Goal: Information Seeking & Learning: Learn about a topic

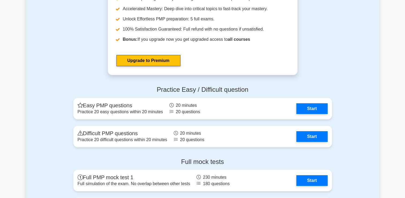
scroll to position [1946, 0]
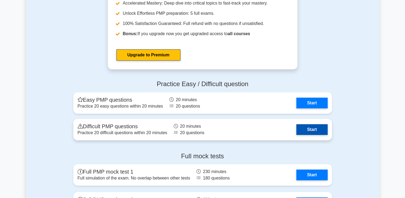
click at [317, 132] on link "Start" at bounding box center [311, 129] width 31 height 11
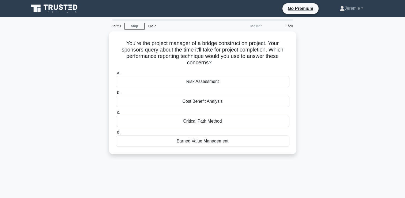
click at [317, 132] on div "You're the project manager of a bridge construction project. Your sponsors quer…" at bounding box center [202, 95] width 353 height 129
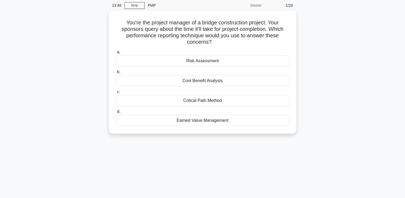
scroll to position [21, 0]
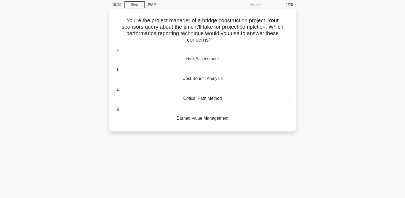
click at [216, 98] on div "Critical Path Method" at bounding box center [202, 98] width 173 height 11
click at [116, 91] on input "c. Critical Path Method" at bounding box center [116, 89] width 0 height 3
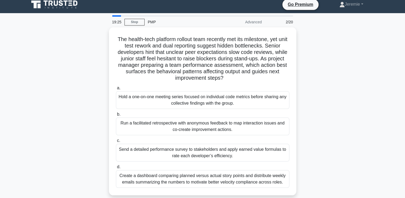
scroll to position [0, 0]
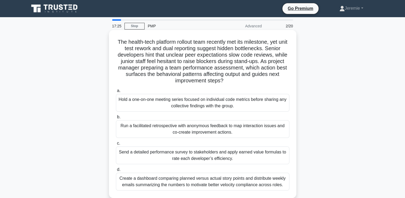
click at [180, 126] on div "Run a facilitated retrospective with anonymous feedback to map interaction issu…" at bounding box center [202, 129] width 173 height 18
click at [116, 119] on input "b. Run a facilitated retrospective with anonymous feedback to map interaction i…" at bounding box center [116, 116] width 0 height 3
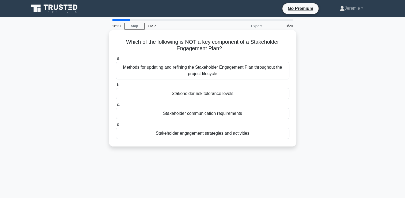
click at [225, 94] on div "Stakeholder risk tolerance levels" at bounding box center [202, 93] width 173 height 11
click at [116, 86] on input "b. Stakeholder risk tolerance levels" at bounding box center [116, 84] width 0 height 3
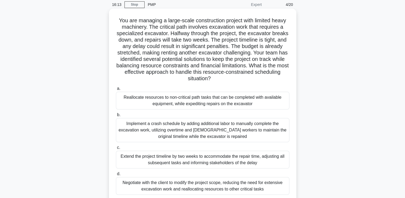
scroll to position [32, 0]
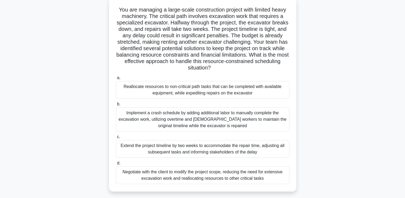
click at [208, 125] on div "Implement a crash schedule by adding additional labor to manually complete the …" at bounding box center [202, 119] width 173 height 24
click at [116, 106] on input "b. Implement a crash schedule by adding additional labor to manually complete t…" at bounding box center [116, 103] width 0 height 3
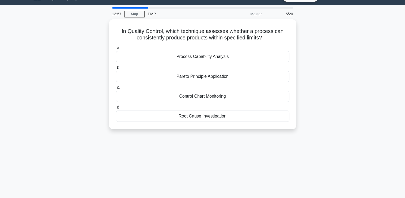
scroll to position [0, 0]
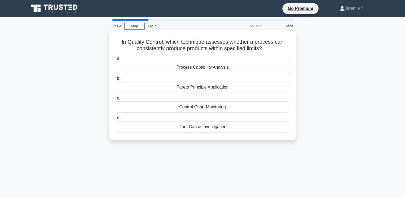
click at [210, 67] on div "Process Capability Analysis" at bounding box center [202, 67] width 173 height 11
click at [116, 60] on input "a. Process Capability Analysis" at bounding box center [116, 58] width 0 height 3
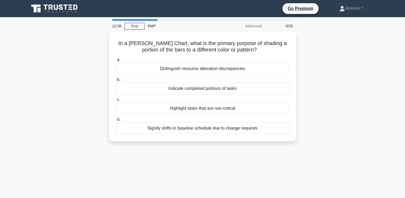
click at [74, 78] on div "In a [PERSON_NAME] Chart, what is the primary purpose of shading a portion of t…" at bounding box center [202, 89] width 353 height 116
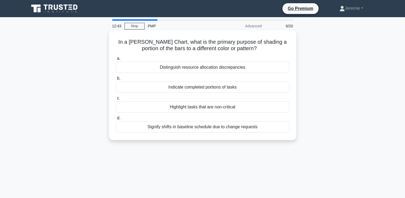
click at [199, 88] on div "Indicate completed portions of tasks" at bounding box center [202, 86] width 173 height 11
click at [116, 80] on input "b. Indicate completed portions of tasks" at bounding box center [116, 78] width 0 height 3
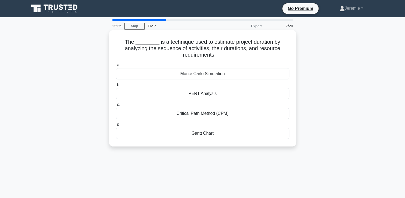
click at [197, 115] on div "Critical Path Method (CPM)" at bounding box center [202, 113] width 173 height 11
click at [116, 106] on input "c. Critical Path Method (CPM)" at bounding box center [116, 104] width 0 height 3
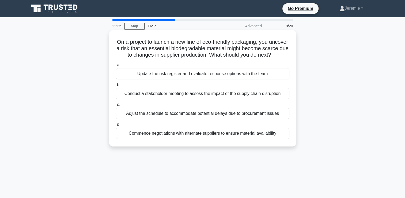
click at [207, 79] on div "Update the risk register and evaluate response options with the team" at bounding box center [202, 73] width 173 height 11
click at [116, 67] on input "a. Update the risk register and evaluate response options with the team" at bounding box center [116, 64] width 0 height 3
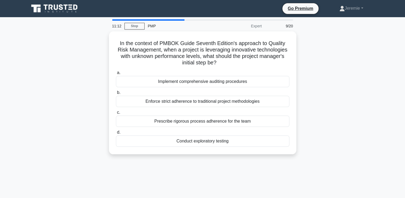
click at [86, 107] on div "In the context of PMBOK Guide Seventh Edition's approach to Quality Risk Manage…" at bounding box center [202, 95] width 353 height 129
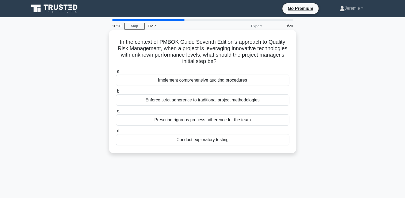
click at [186, 139] on div "Conduct exploratory testing" at bounding box center [202, 139] width 173 height 11
click at [116, 132] on input "d. Conduct exploratory testing" at bounding box center [116, 130] width 0 height 3
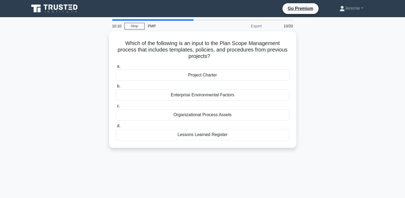
click at [88, 112] on div "Which of the following is an input to the Plan Scope Management process that in…" at bounding box center [202, 92] width 353 height 123
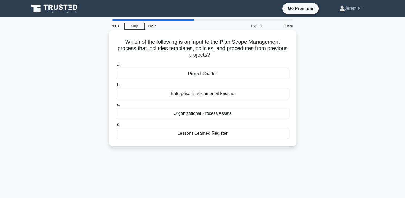
click at [215, 90] on div "Enterprise Environmental Factors" at bounding box center [202, 93] width 173 height 11
click at [116, 86] on input "b. Enterprise Environmental Factors" at bounding box center [116, 84] width 0 height 3
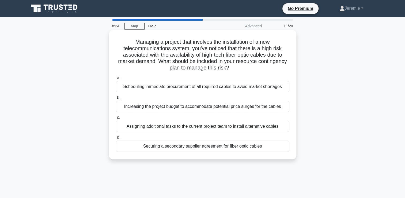
click at [208, 148] on div "Securing a secondary supplier agreement for fiber optic cables" at bounding box center [202, 145] width 173 height 11
click at [116, 139] on input "d. Securing a secondary supplier agreement for fiber optic cables" at bounding box center [116, 136] width 0 height 3
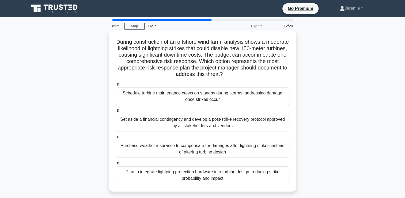
click at [206, 174] on div "Plan to integrate lightning protection hardware into turbine design, reducing s…" at bounding box center [202, 175] width 173 height 18
click at [116, 165] on input "d. Plan to integrate lightning protection hardware into turbine design, reducin…" at bounding box center [116, 162] width 0 height 3
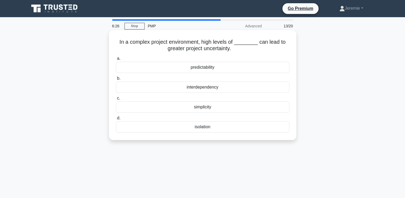
click at [230, 89] on div "interdependency" at bounding box center [202, 86] width 173 height 11
click at [116, 80] on input "b. interdependency" at bounding box center [116, 78] width 0 height 3
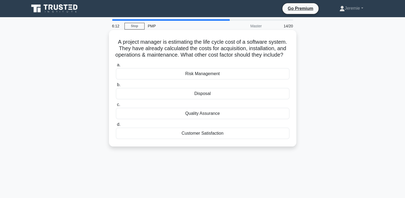
click at [225, 99] on div "Disposal" at bounding box center [202, 93] width 173 height 11
click at [116, 86] on input "b. Disposal" at bounding box center [116, 84] width 0 height 3
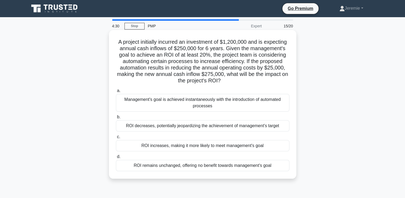
click at [200, 147] on div "ROI increases, making it more likely to meet management's goal" at bounding box center [202, 145] width 173 height 11
click at [116, 138] on input "c. ROI increases, making it more likely to meet management's goal" at bounding box center [116, 136] width 0 height 3
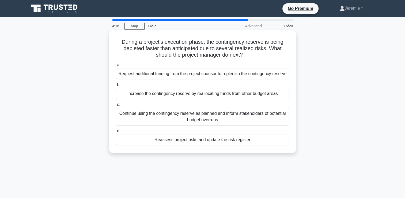
click at [201, 145] on div "Reassess project risks and update the risk register" at bounding box center [202, 139] width 173 height 11
click at [116, 132] on input "d. Reassess project risks and update the risk register" at bounding box center [116, 130] width 0 height 3
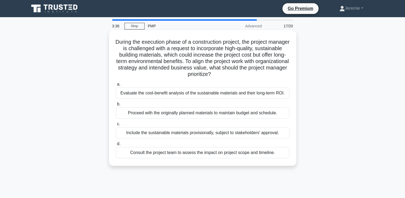
click at [213, 92] on div "Evaluate the cost-benefit analysis of the sustainable materials and their long-…" at bounding box center [202, 92] width 173 height 11
click at [116, 86] on input "a. Evaluate the cost-benefit analysis of the sustainable materials and their lo…" at bounding box center [116, 83] width 0 height 3
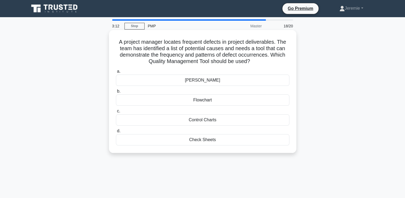
click at [206, 119] on div "Control Charts" at bounding box center [202, 119] width 173 height 11
click at [116, 113] on input "c. Control Charts" at bounding box center [116, 110] width 0 height 3
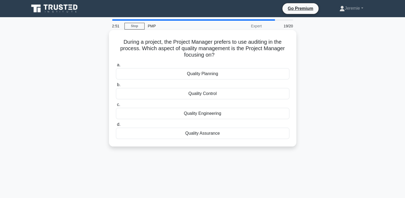
click at [192, 132] on div "Quality Assurance" at bounding box center [202, 132] width 173 height 11
click at [116, 126] on input "d. Quality Assurance" at bounding box center [116, 124] width 0 height 3
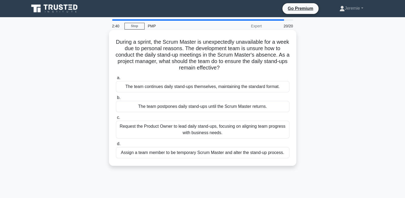
click at [199, 86] on div "The team continues daily stand-ups themselves, maintaining the standard format." at bounding box center [202, 86] width 173 height 11
click at [116, 79] on input "a. The team continues daily stand-ups themselves, maintaining the standard form…" at bounding box center [116, 77] width 0 height 3
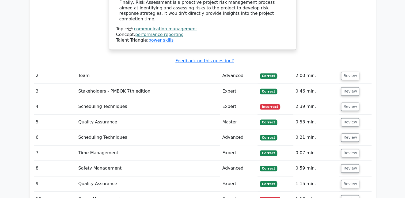
scroll to position [806, 0]
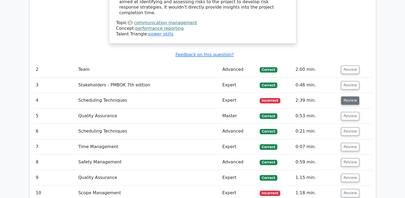
click at [345, 96] on button "Review" at bounding box center [350, 100] width 18 height 8
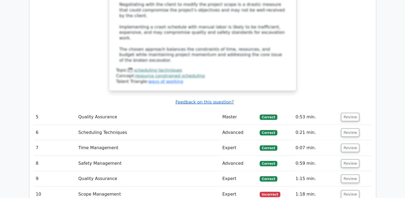
scroll to position [1236, 0]
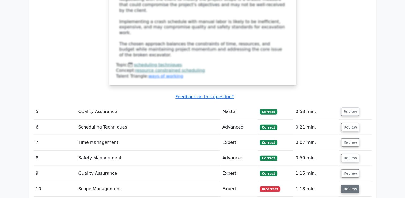
click at [352, 184] on button "Review" at bounding box center [350, 188] width 18 height 8
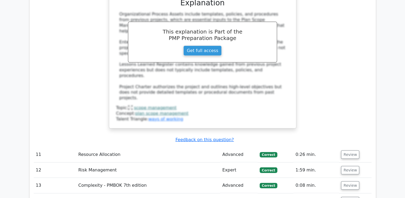
scroll to position [1588, 0]
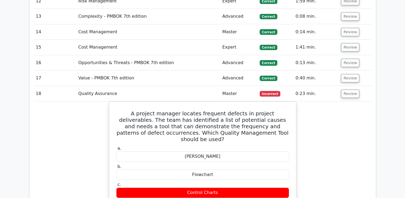
scroll to position [1702, 0]
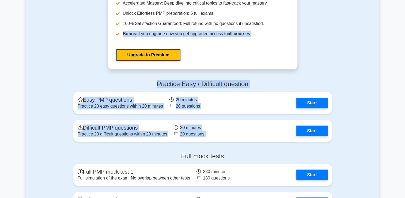
drag, startPoint x: 323, startPoint y: 22, endPoint x: 410, endPoint y: 142, distance: 148.3
